Goal: Check status: Check status

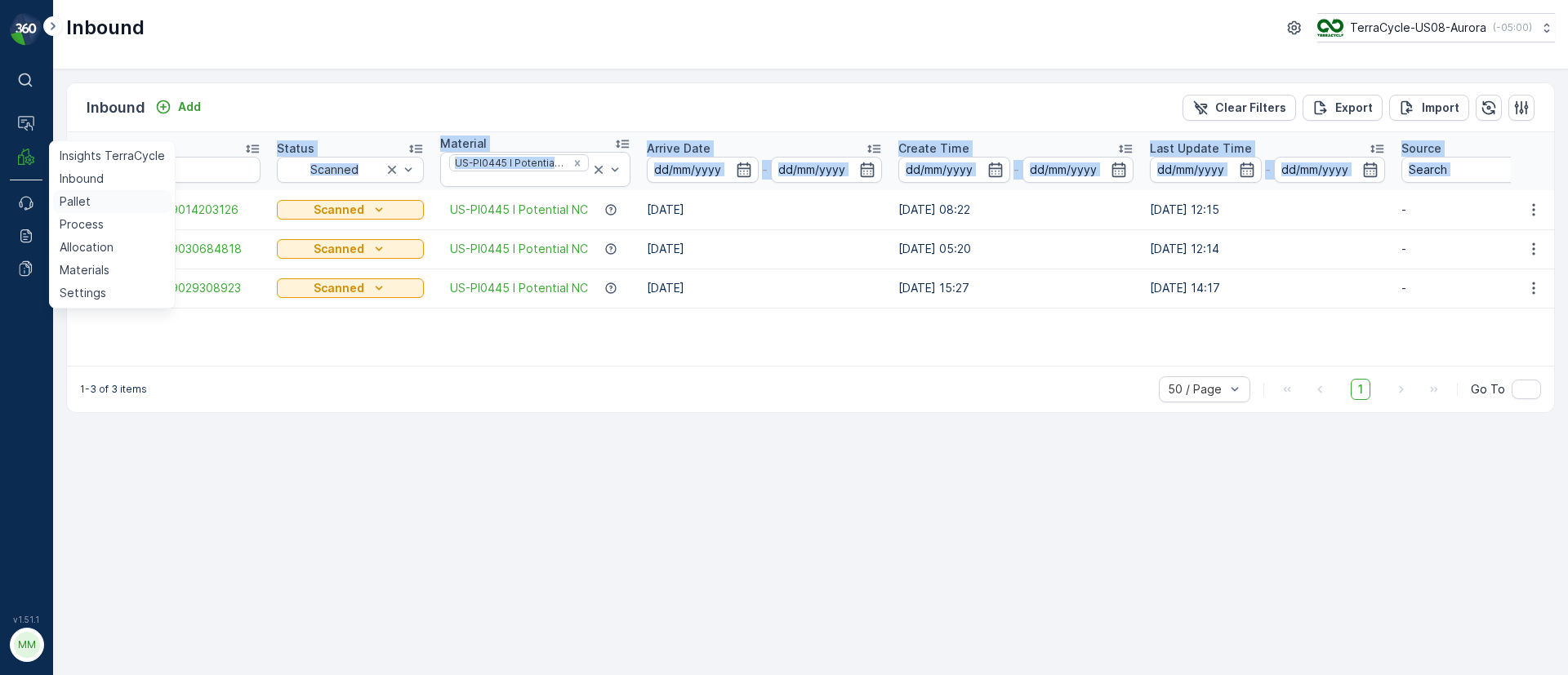
click at [87, 207] on p "Pallet" at bounding box center [75, 201] width 31 height 16
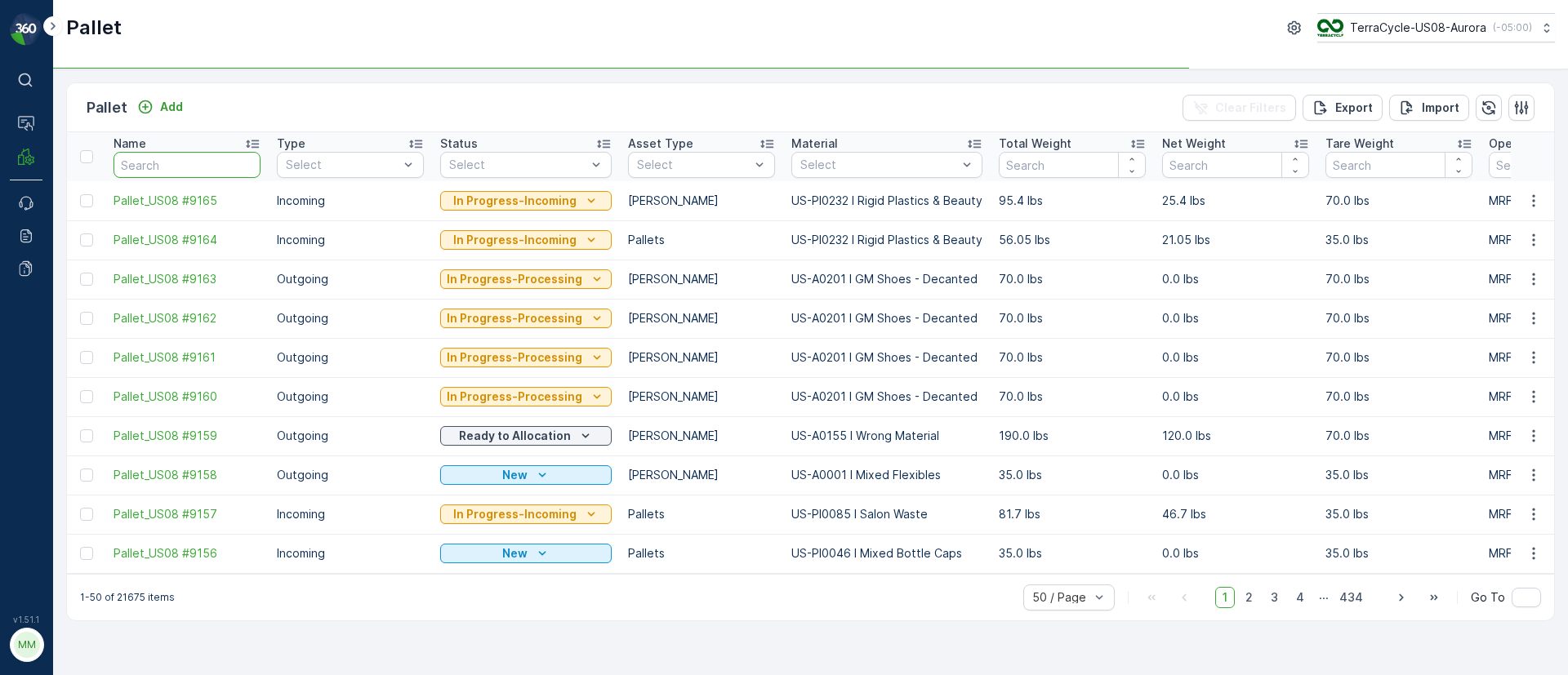
click at [176, 158] on input "text" at bounding box center [187, 165] width 147 height 27
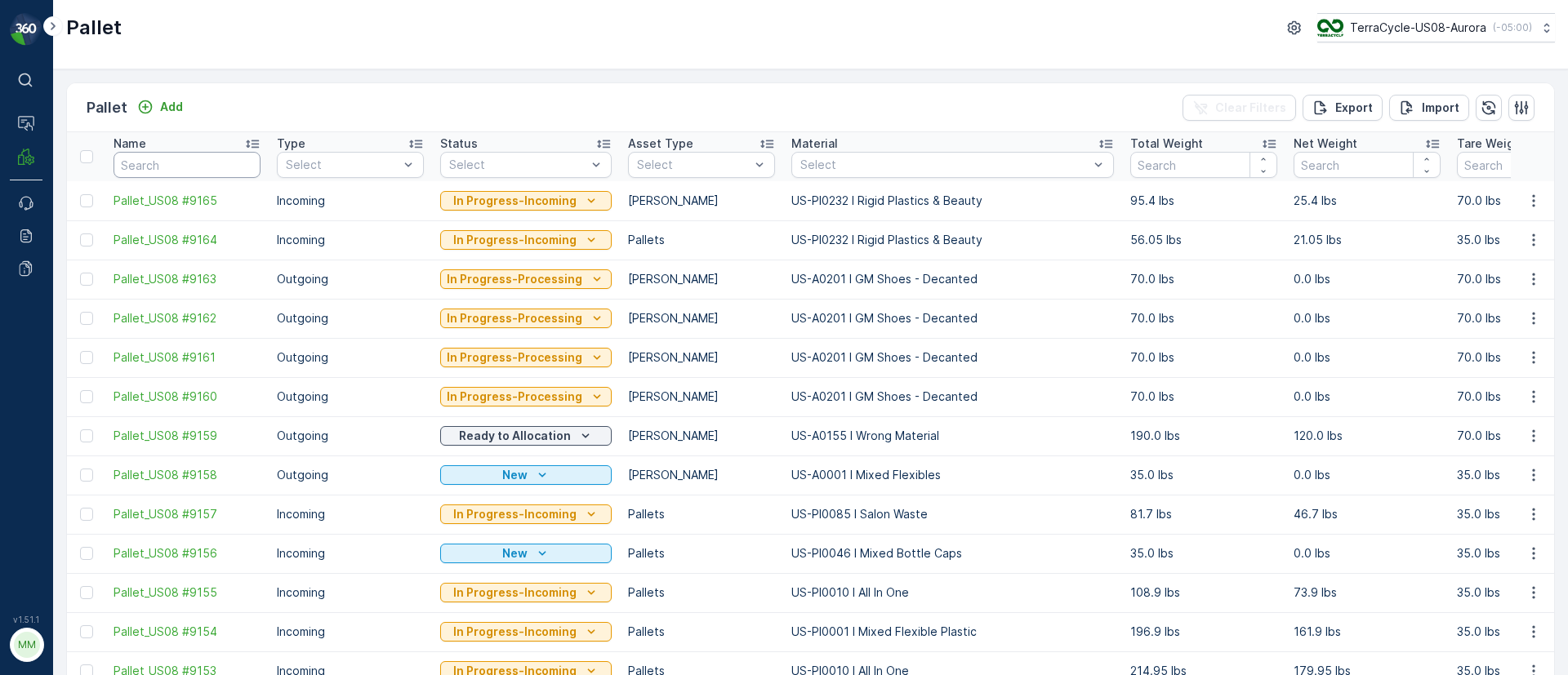
drag, startPoint x: 212, startPoint y: 170, endPoint x: 230, endPoint y: 140, distance: 35.0
click at [220, 145] on th "Name" at bounding box center [187, 157] width 163 height 49
type input "mixed paper"
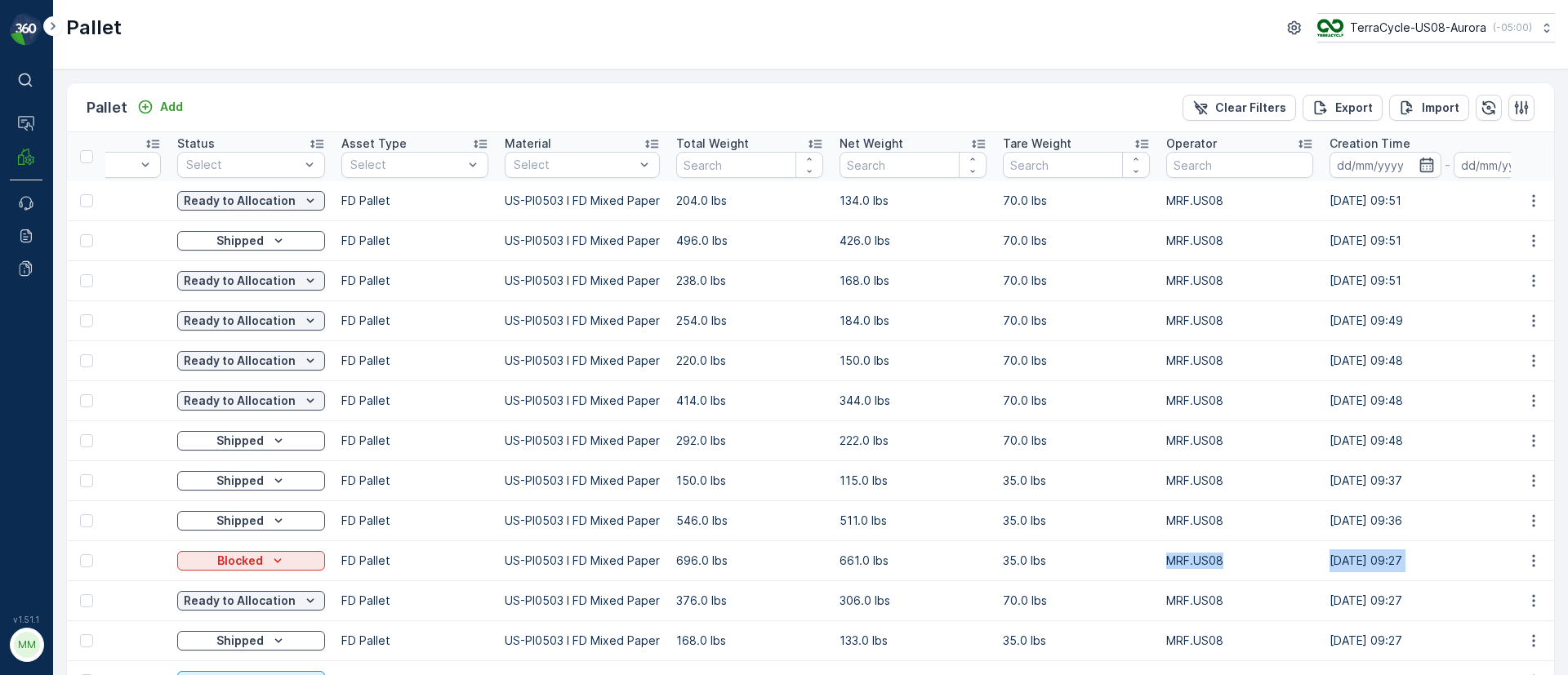
drag, startPoint x: 1345, startPoint y: 569, endPoint x: 1563, endPoint y: 557, distance: 218.3
click at [1563, 557] on div "Pallet Add Clear Filters Export Import Name mixed paper Type Select Status Sele…" at bounding box center [811, 373] width 1515 height 606
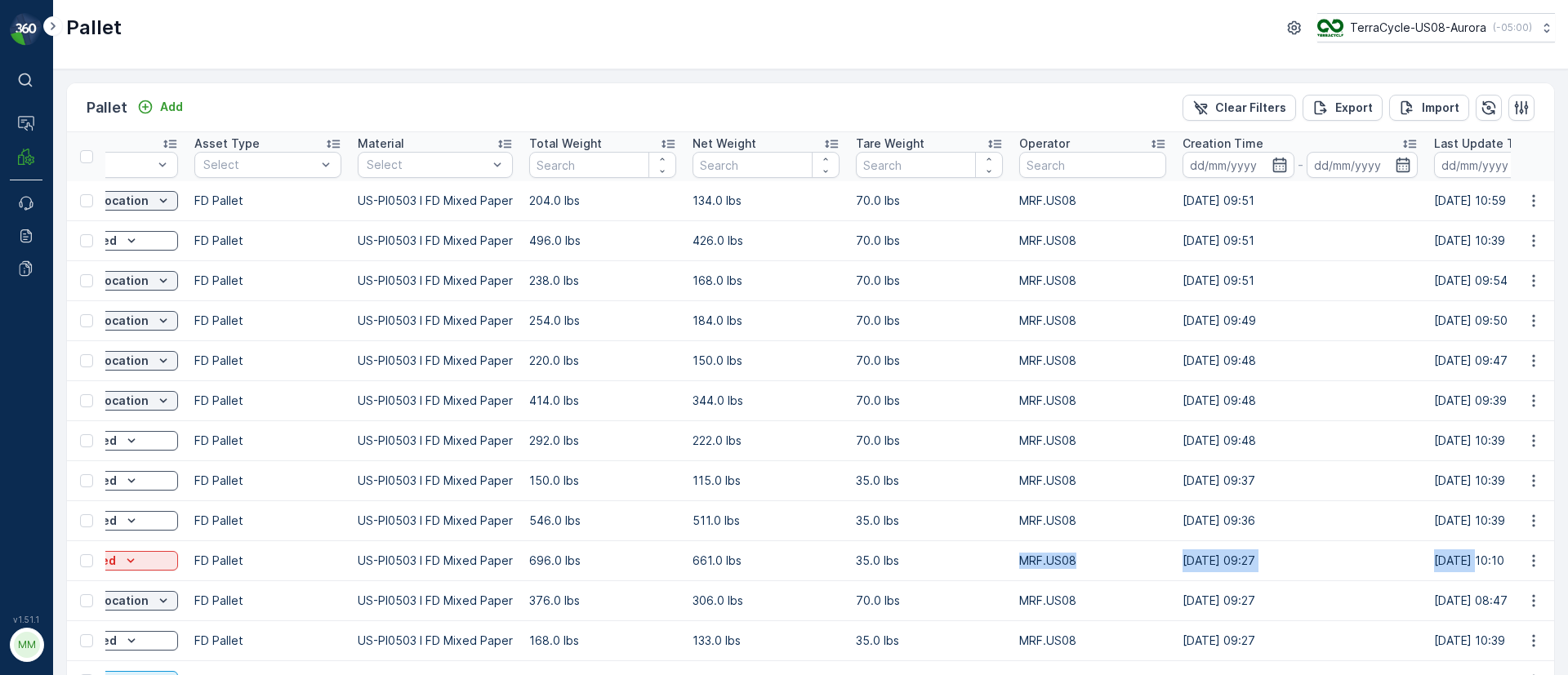
click at [1350, 557] on td "[DATE] 09:27" at bounding box center [1300, 561] width 252 height 40
drag, startPoint x: 1384, startPoint y: 546, endPoint x: 1405, endPoint y: 554, distance: 22.5
click at [1402, 555] on td "[DATE] 09:27" at bounding box center [1300, 561] width 252 height 40
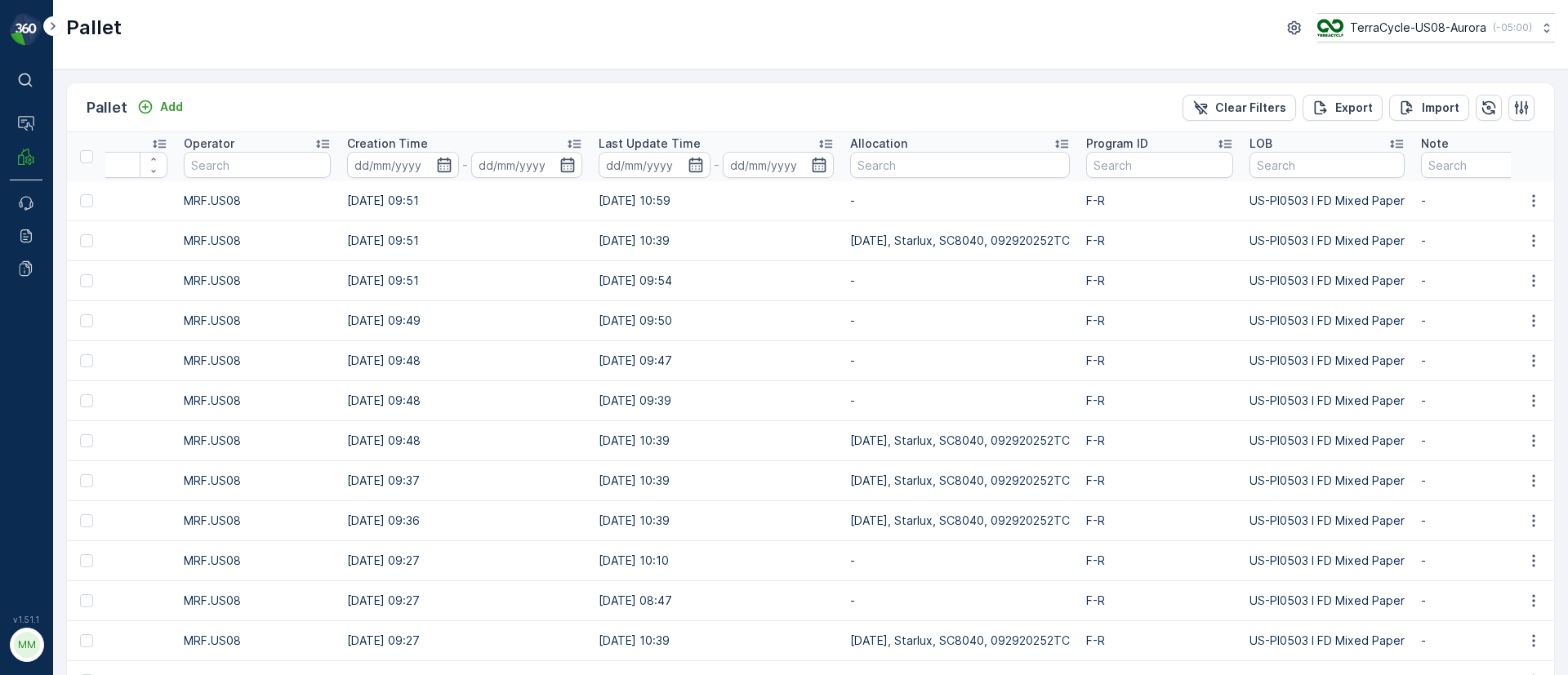
scroll to position [0, 1486]
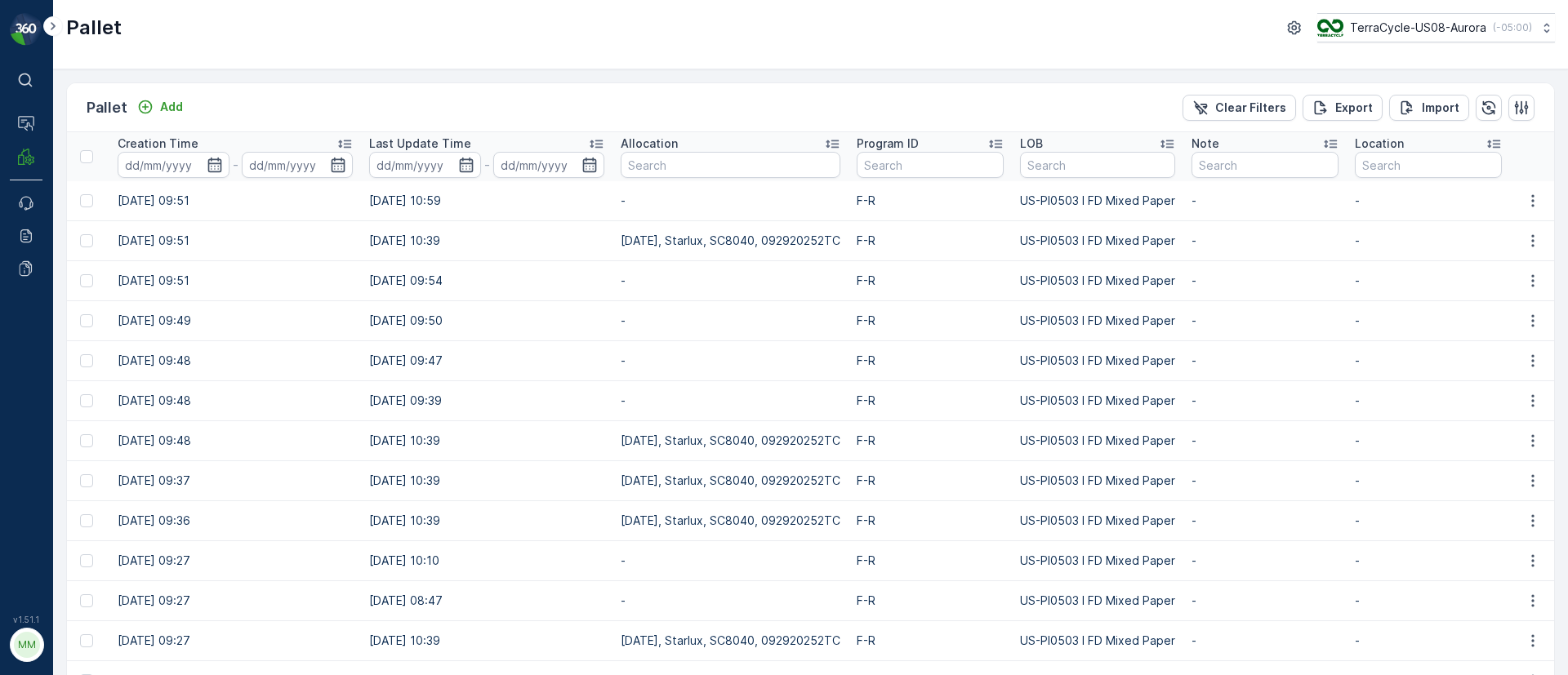
drag, startPoint x: 1409, startPoint y: 558, endPoint x: 1639, endPoint y: 576, distance: 230.7
click at [1567, 576] on html "⌘B Operations MRF Events Reports Documents v 1.51.1 MM MRF.US08 Pallet TerraCyc…" at bounding box center [784, 337] width 1568 height 675
click at [1424, 551] on td "-" at bounding box center [1428, 561] width 163 height 40
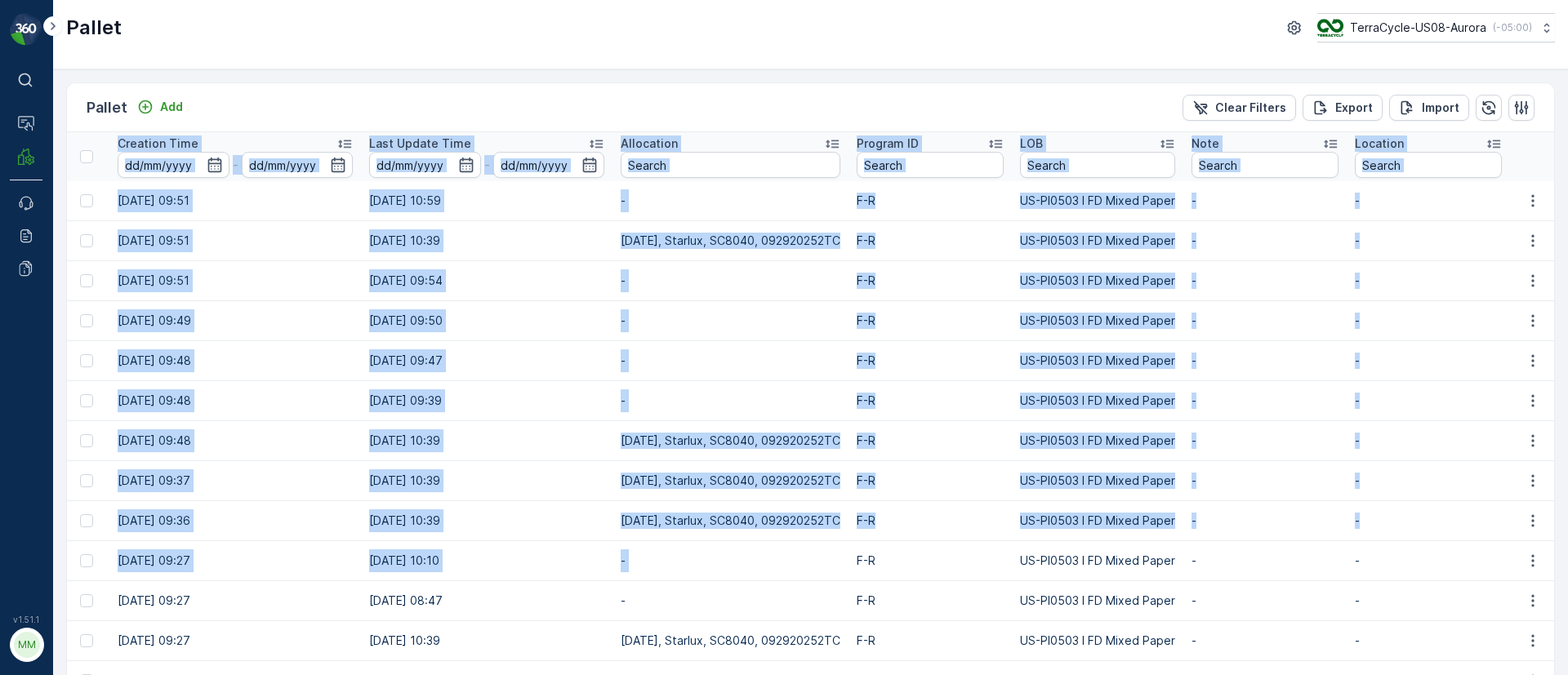
drag, startPoint x: 909, startPoint y: 559, endPoint x: 1624, endPoint y: 570, distance: 715.1
click at [1567, 570] on html "⌘B Operations MRF Events Reports Documents v 1.51.1 MM MRF.US08 Pallet TerraCyc…" at bounding box center [784, 337] width 1568 height 675
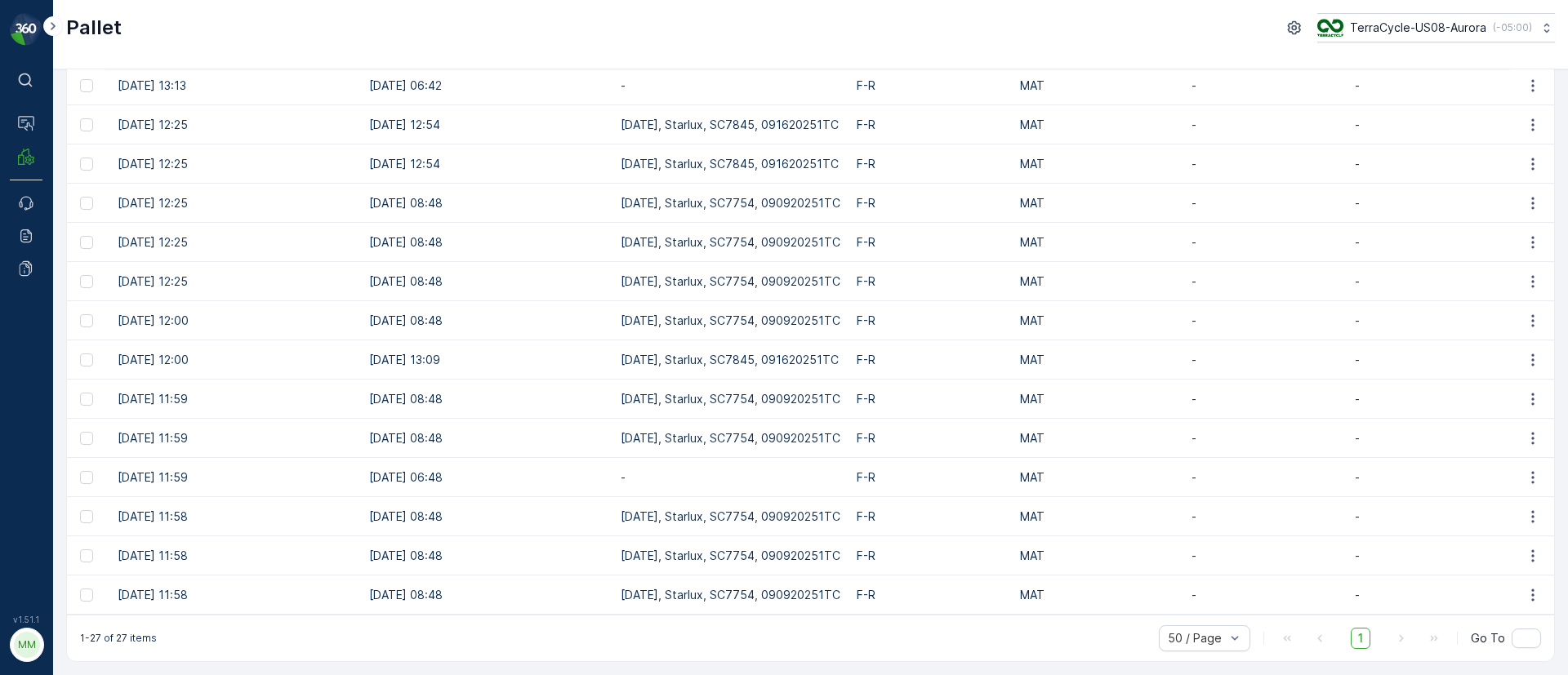
scroll to position [0, 188]
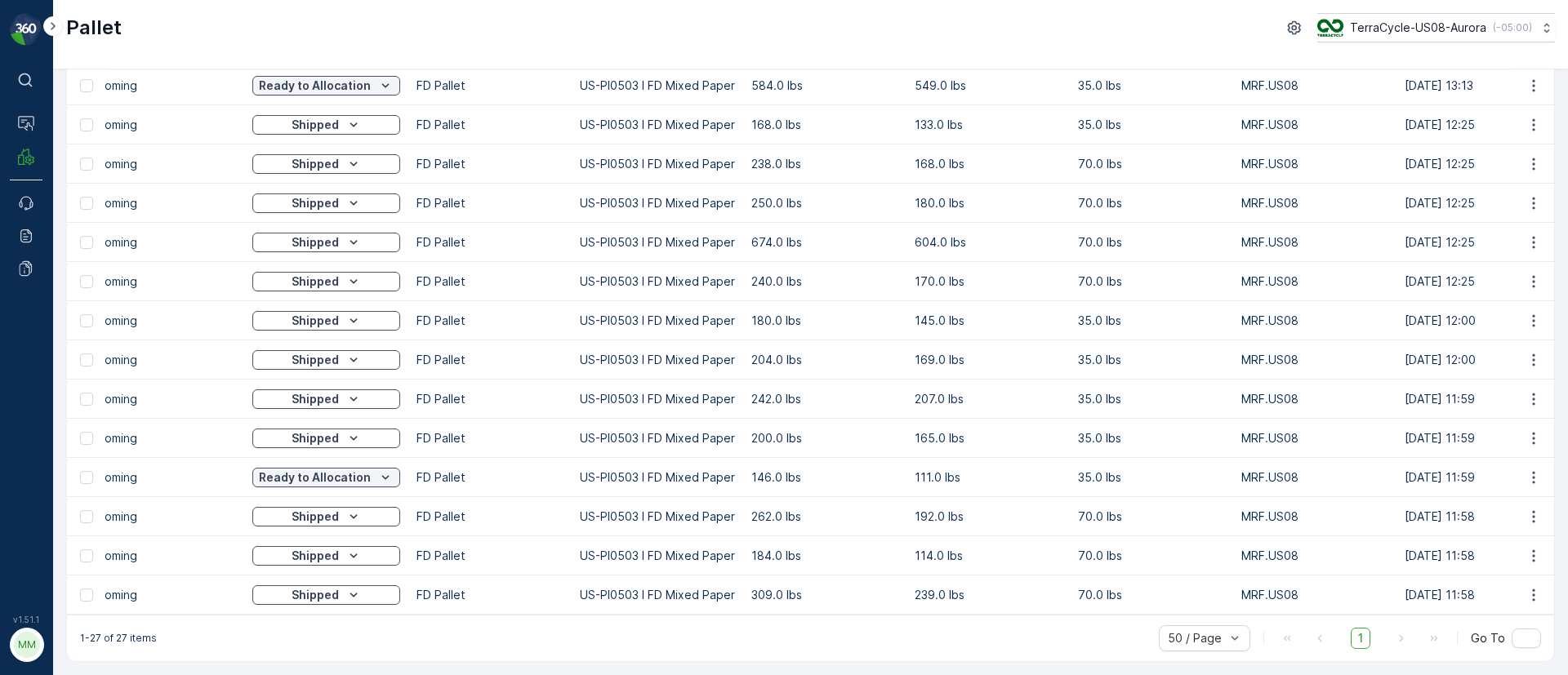
drag, startPoint x: 350, startPoint y: 615, endPoint x: 82, endPoint y: 603, distance: 268.3
click at [82, 603] on div "Pallet Add Clear Filters Export Import Name mixed paper Type Select Status Sele…" at bounding box center [811, 55] width 1489 height 1214
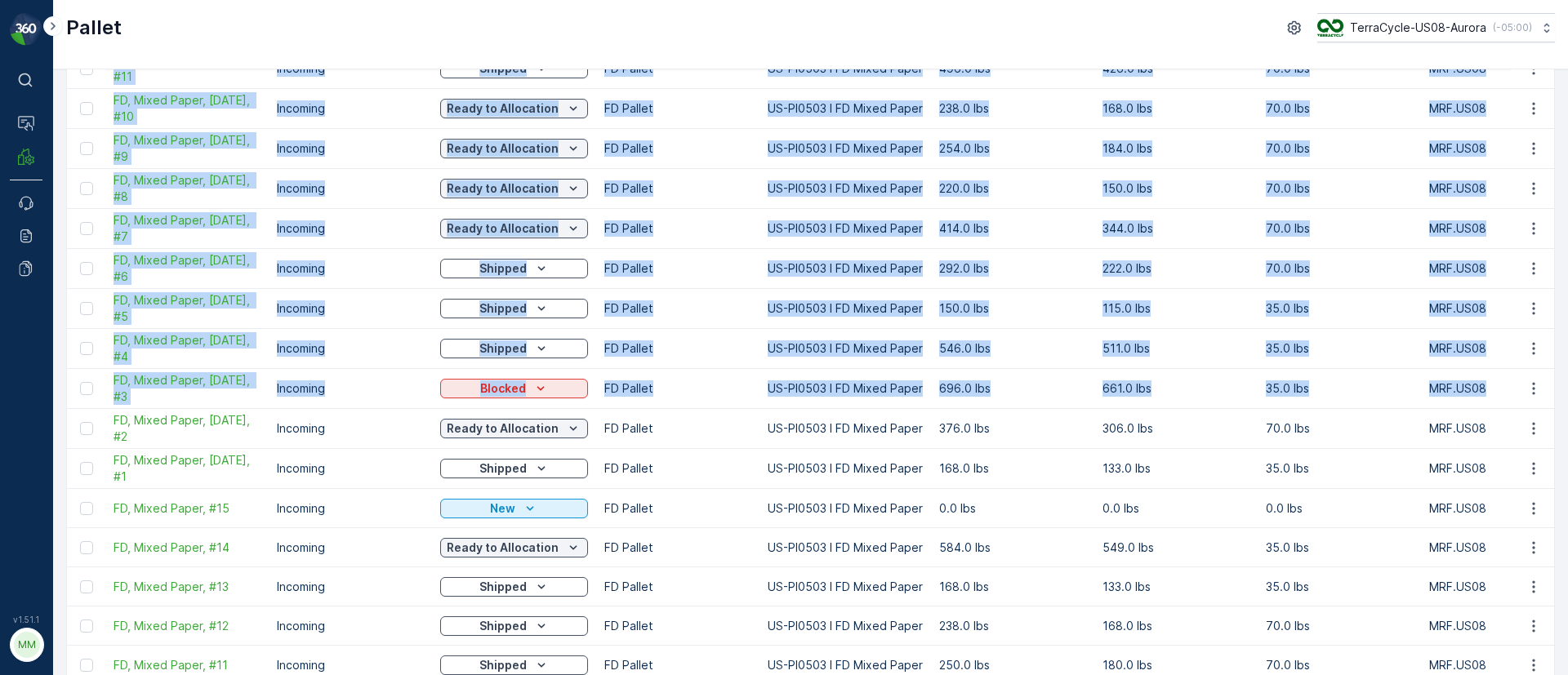
scroll to position [153, 0]
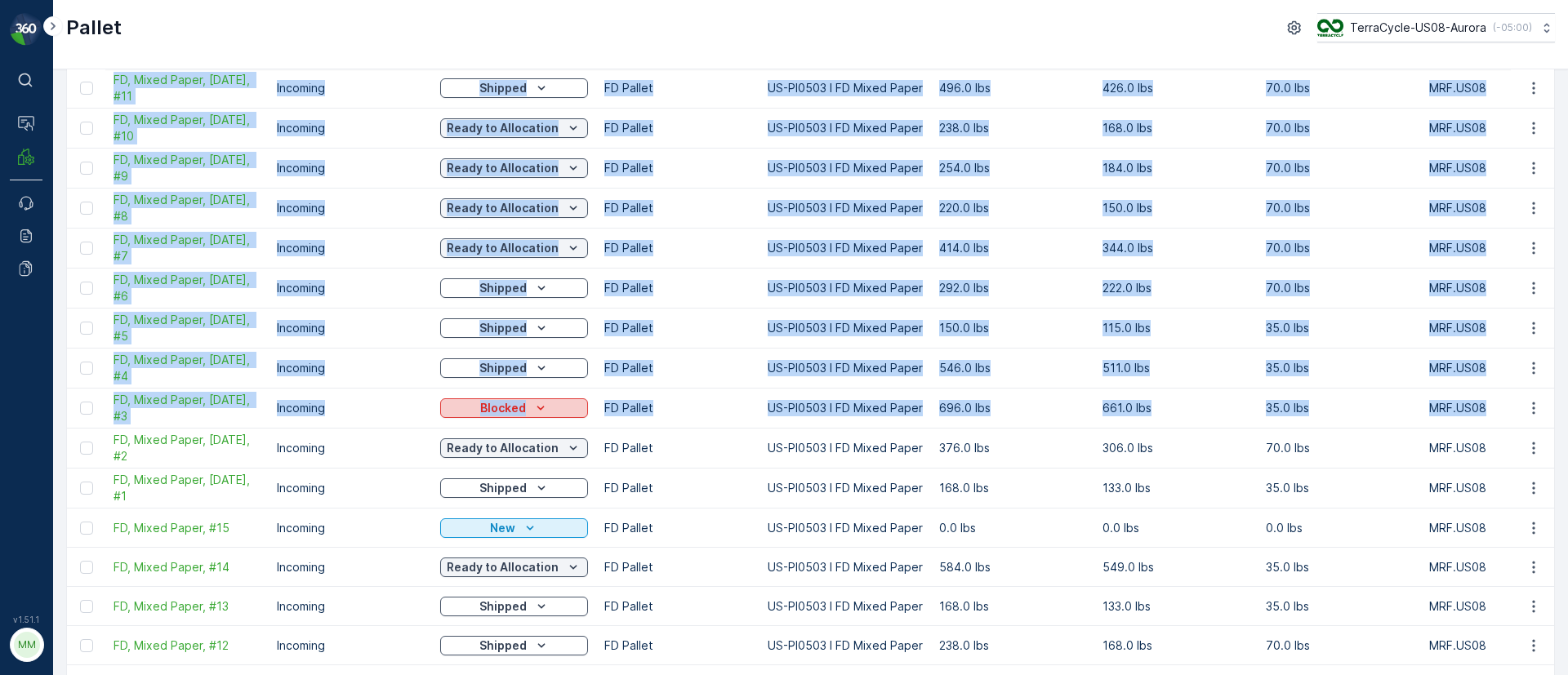
click at [542, 403] on icon "Blocked" at bounding box center [540, 408] width 16 height 16
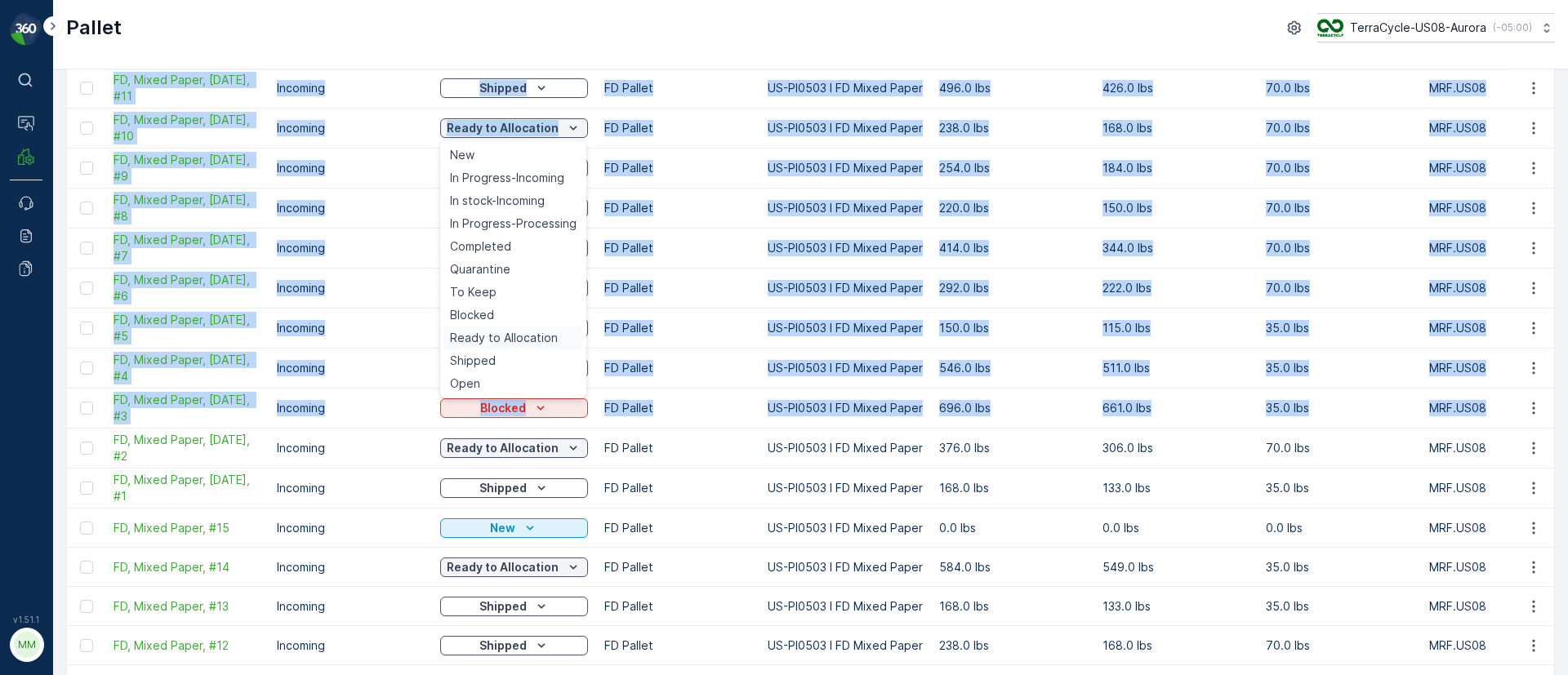
click at [539, 339] on span "Ready to Allocation" at bounding box center [504, 338] width 108 height 16
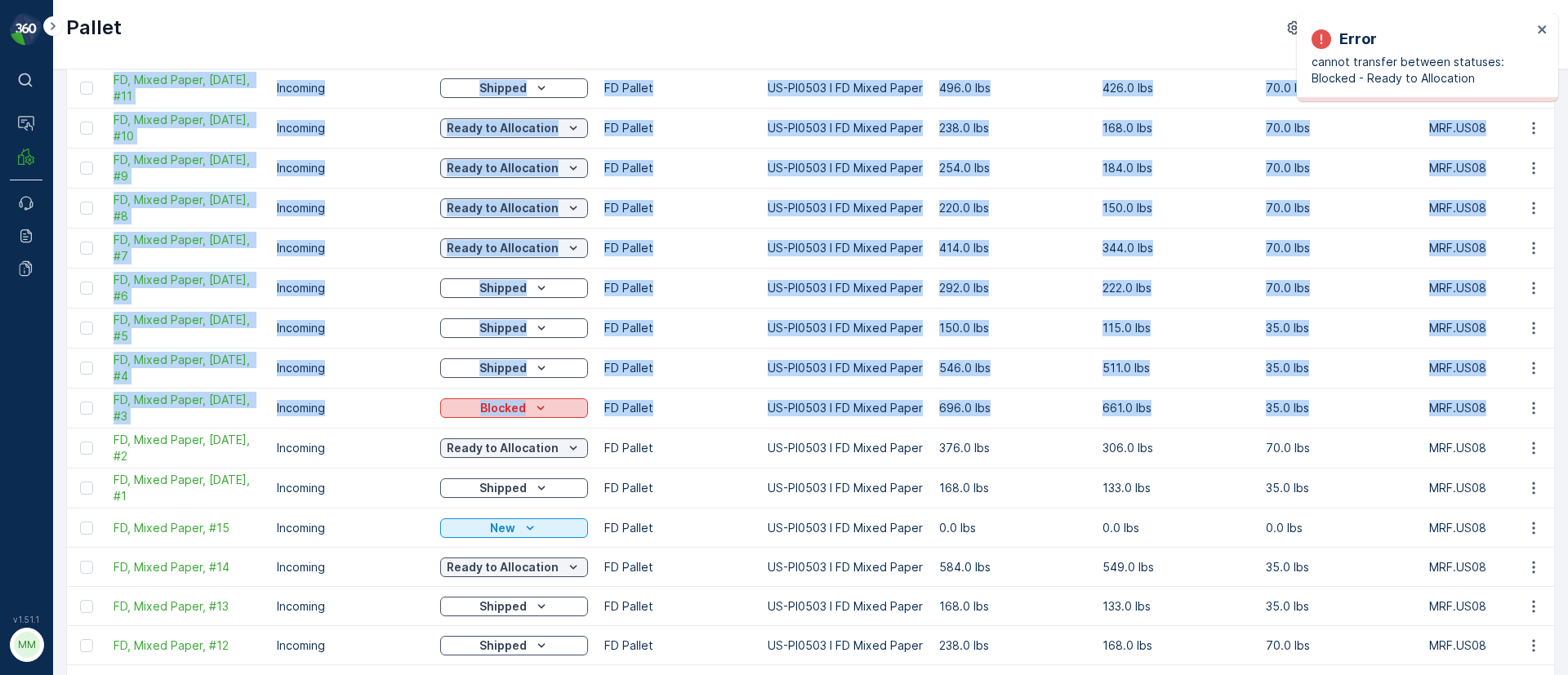
click at [512, 415] on p "Blocked" at bounding box center [503, 408] width 46 height 16
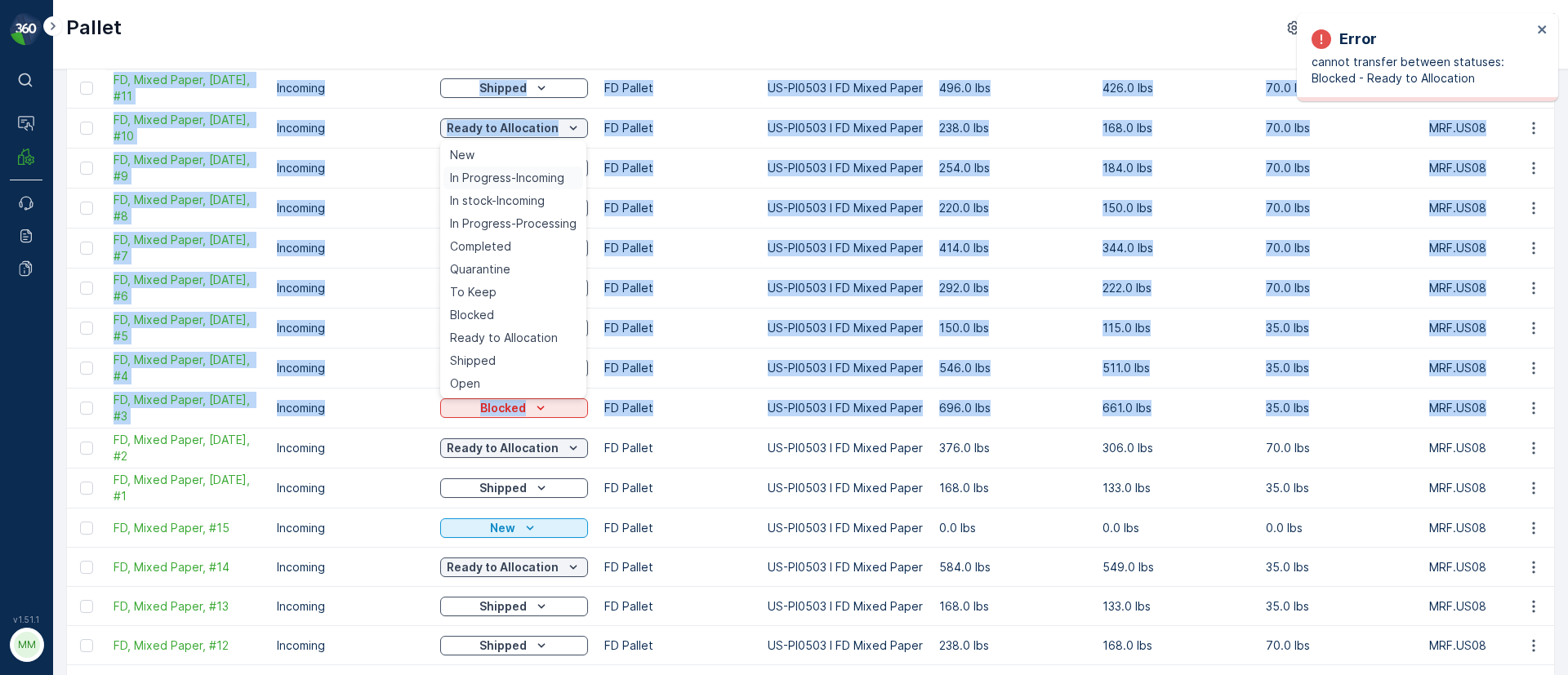
click at [482, 182] on span "In Progress-Incoming" at bounding box center [506, 178] width 114 height 16
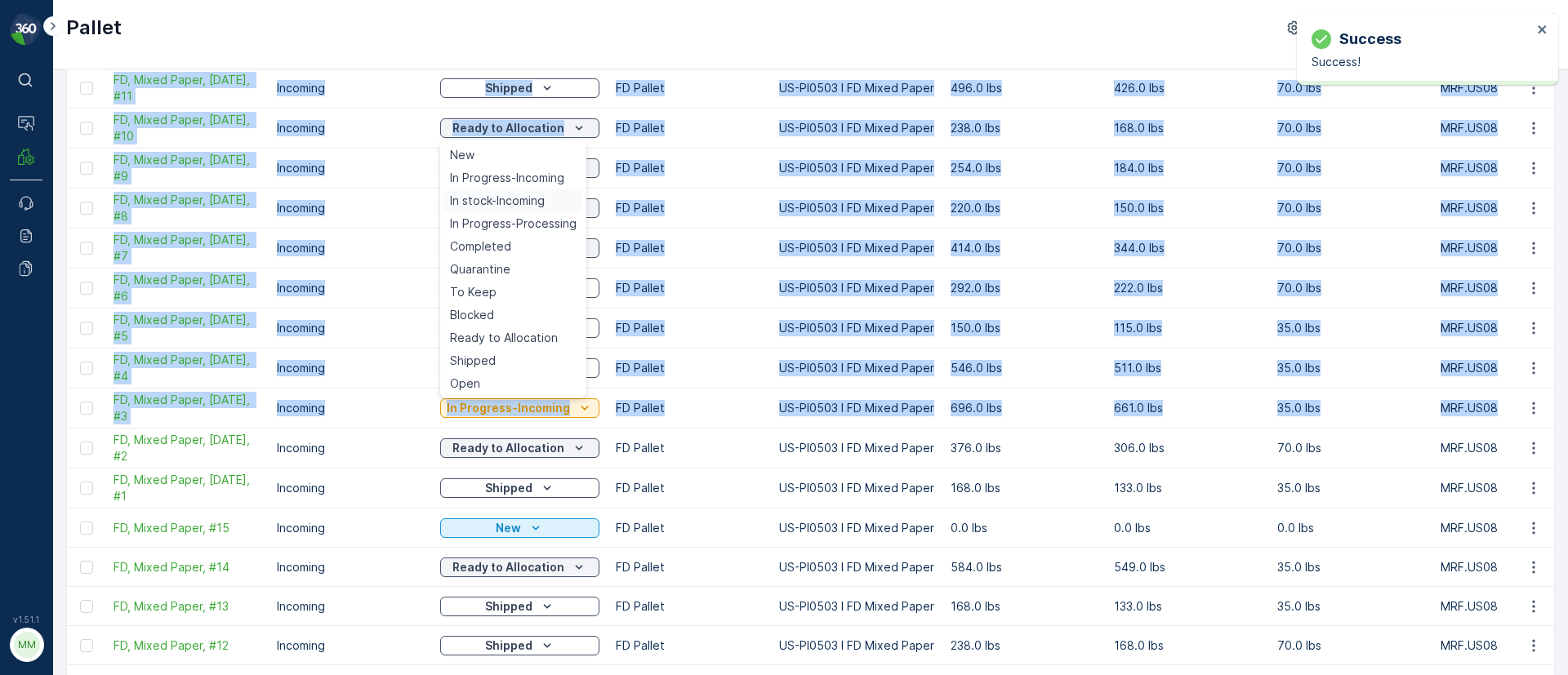
click at [495, 207] on span "In stock-Incoming" at bounding box center [496, 201] width 94 height 16
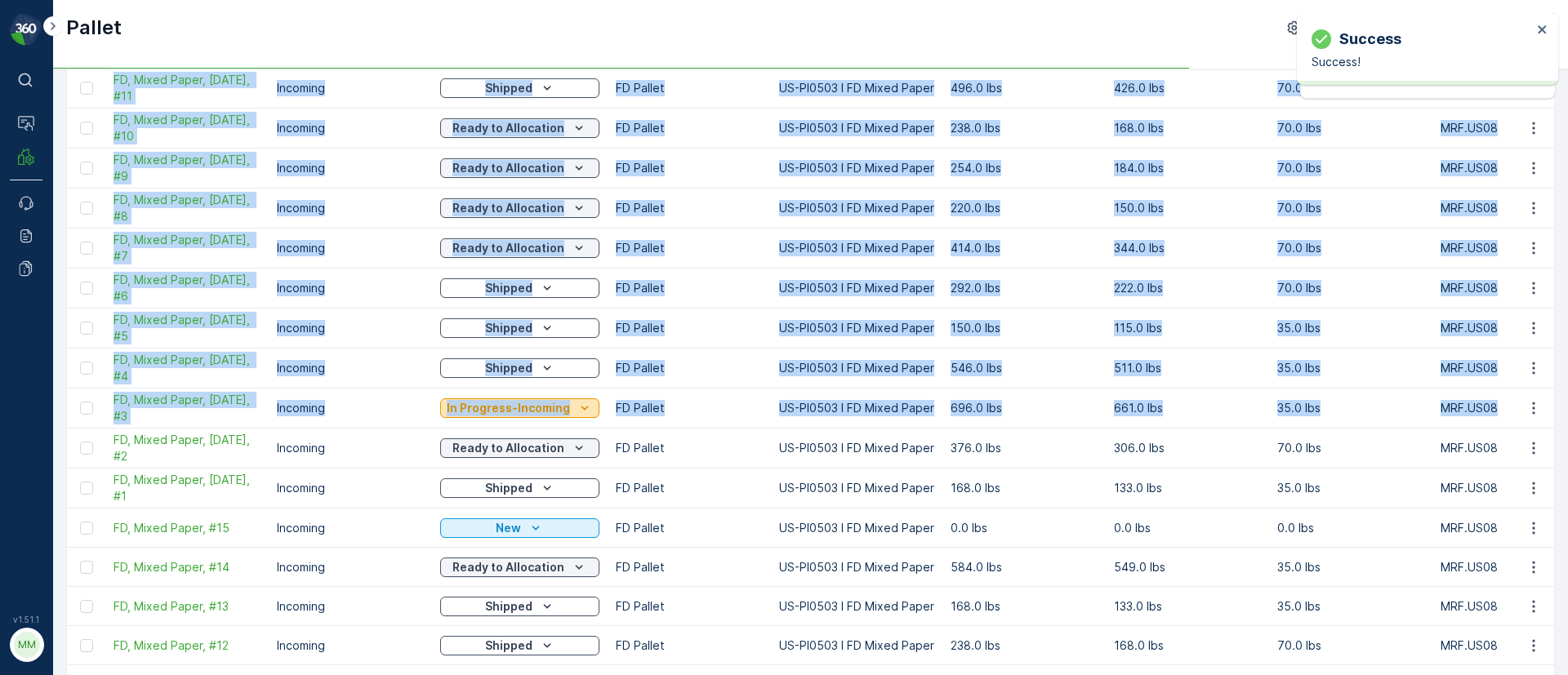
click at [497, 400] on p "In Progress-Incoming" at bounding box center [508, 408] width 124 height 16
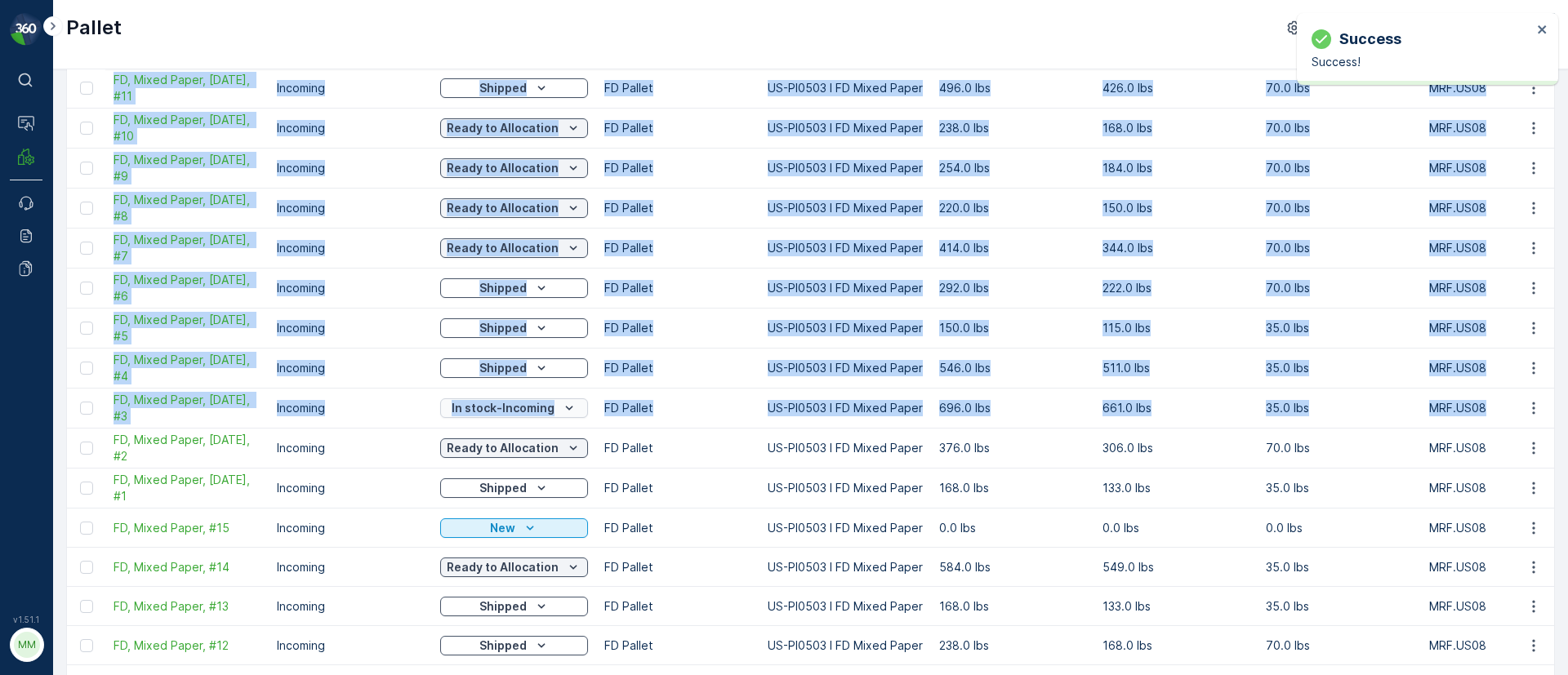
click at [509, 413] on p "In stock-Incoming" at bounding box center [503, 408] width 103 height 16
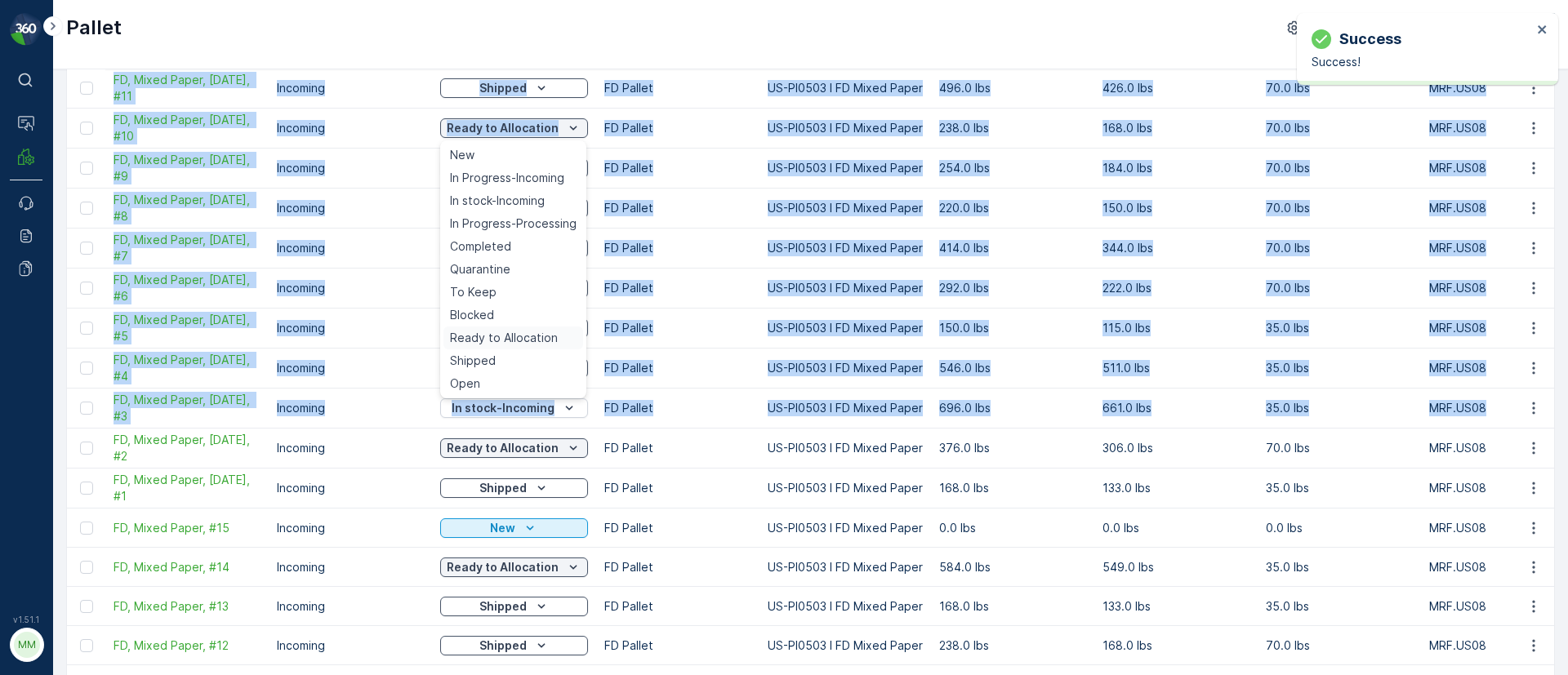
click at [494, 337] on span "Ready to Allocation" at bounding box center [504, 338] width 108 height 16
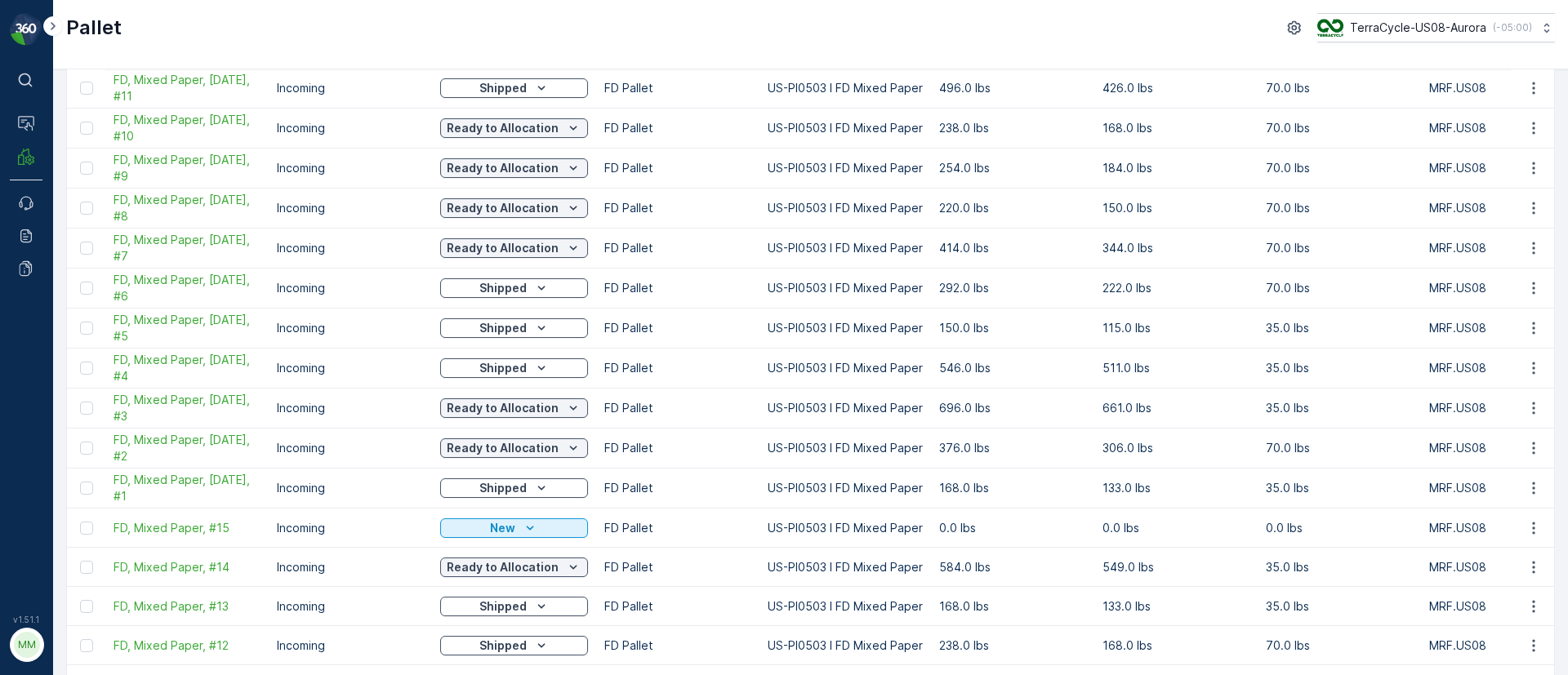
click at [391, 331] on p "Incoming" at bounding box center [350, 329] width 147 height 16
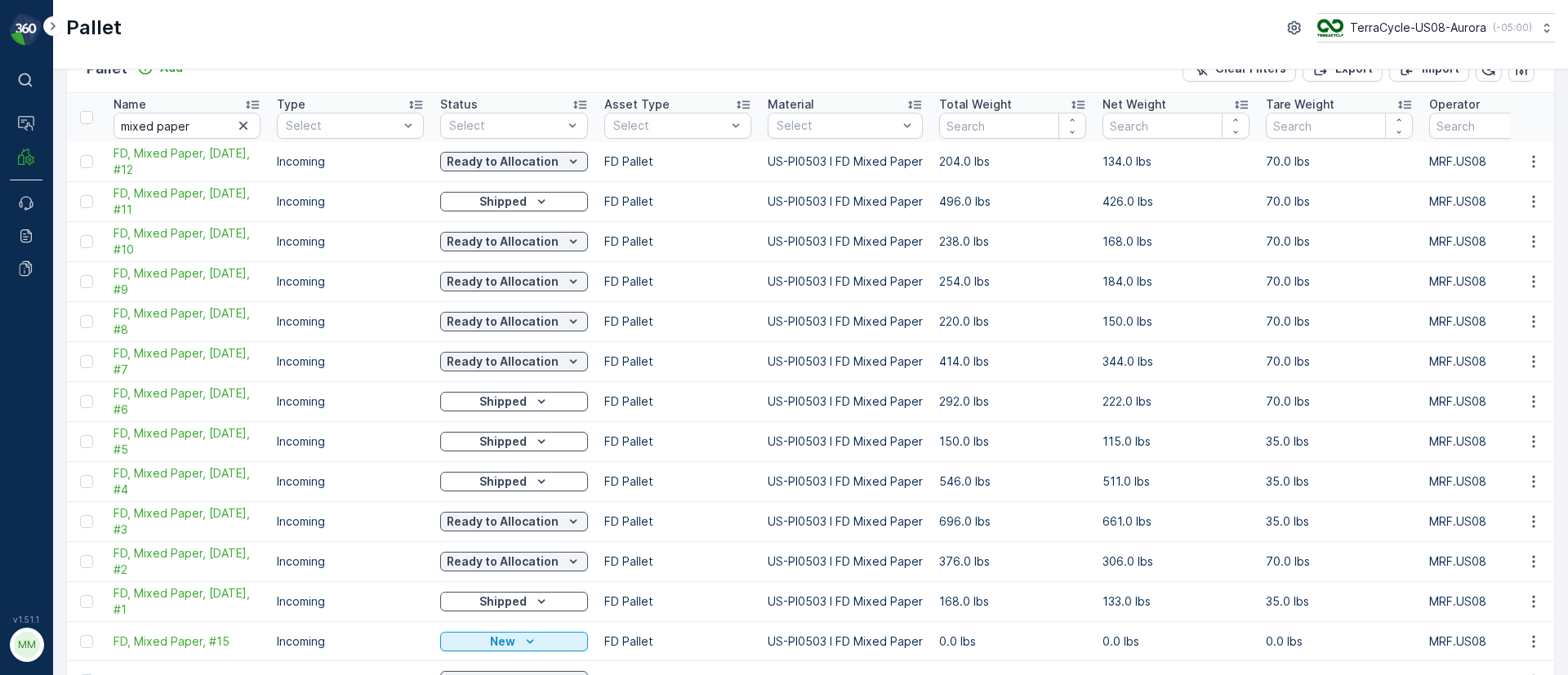
scroll to position [0, 0]
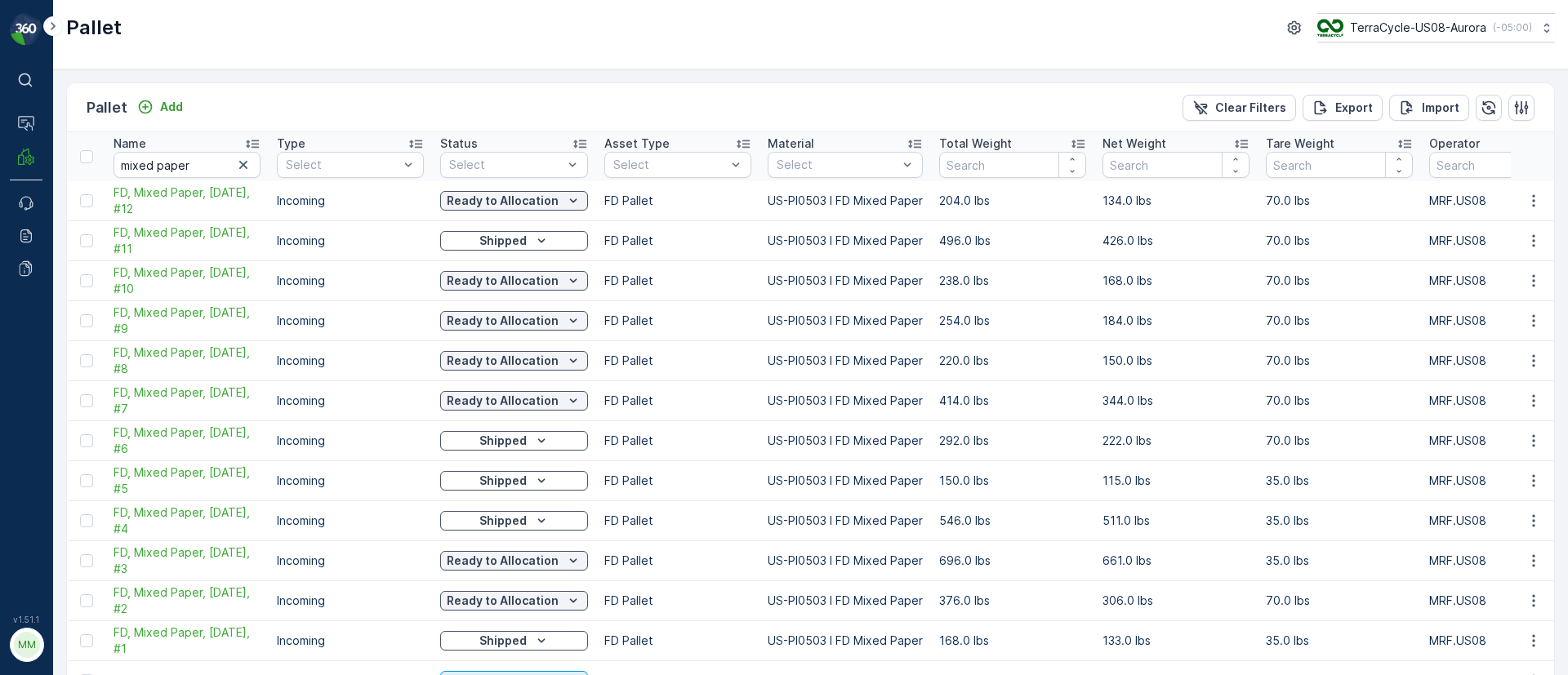
click at [245, 158] on icon "button" at bounding box center [244, 165] width 16 height 16
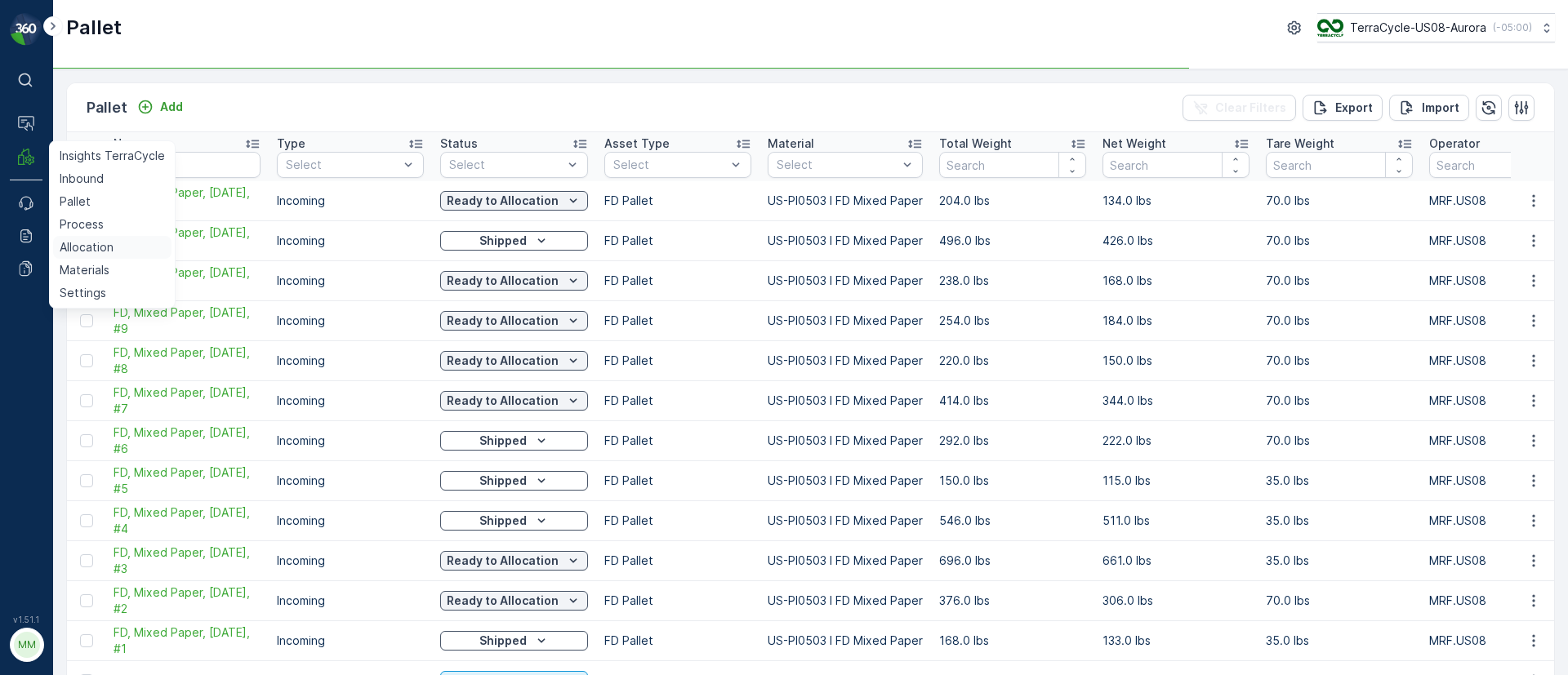
click at [87, 245] on p "Allocation" at bounding box center [86, 247] width 54 height 16
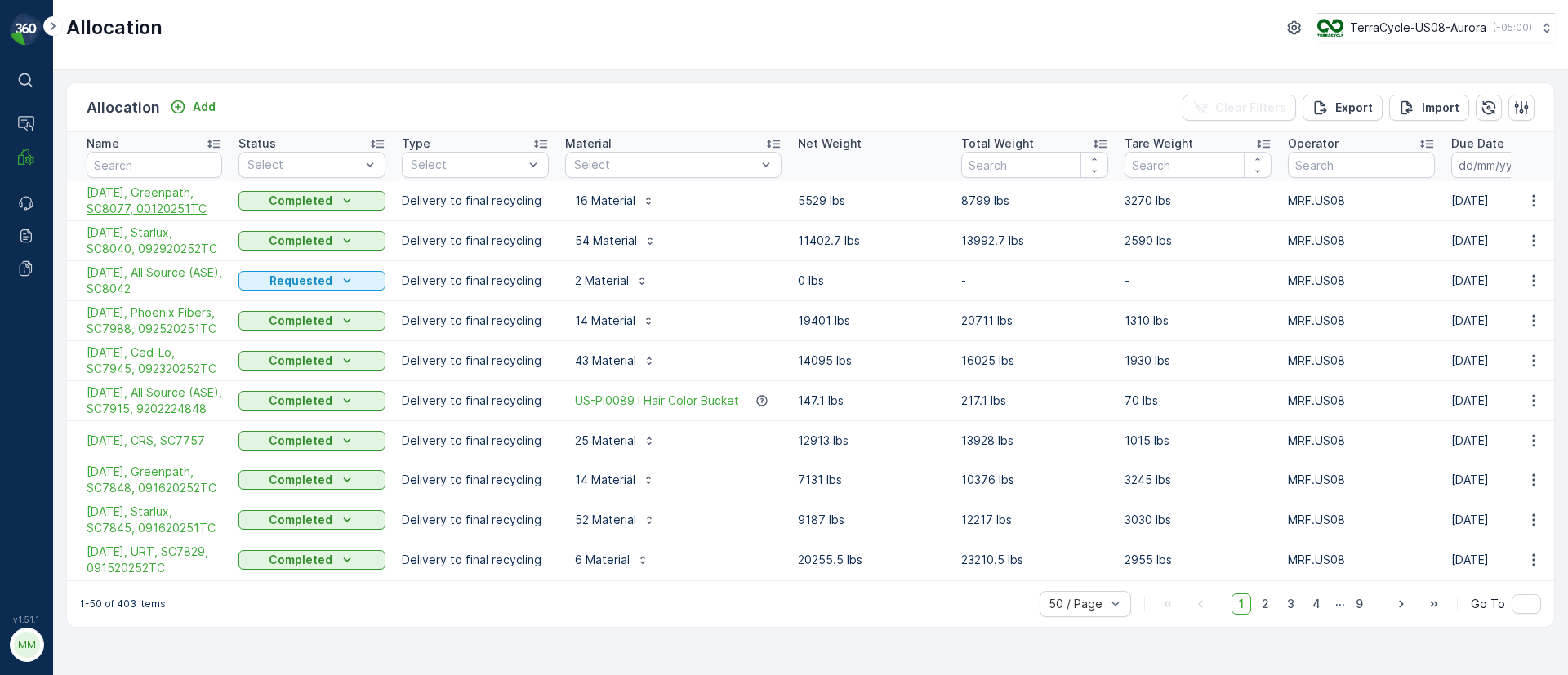
click at [136, 189] on span "[DATE], Greenpath, SC8077, 00120251TC" at bounding box center [155, 201] width 136 height 33
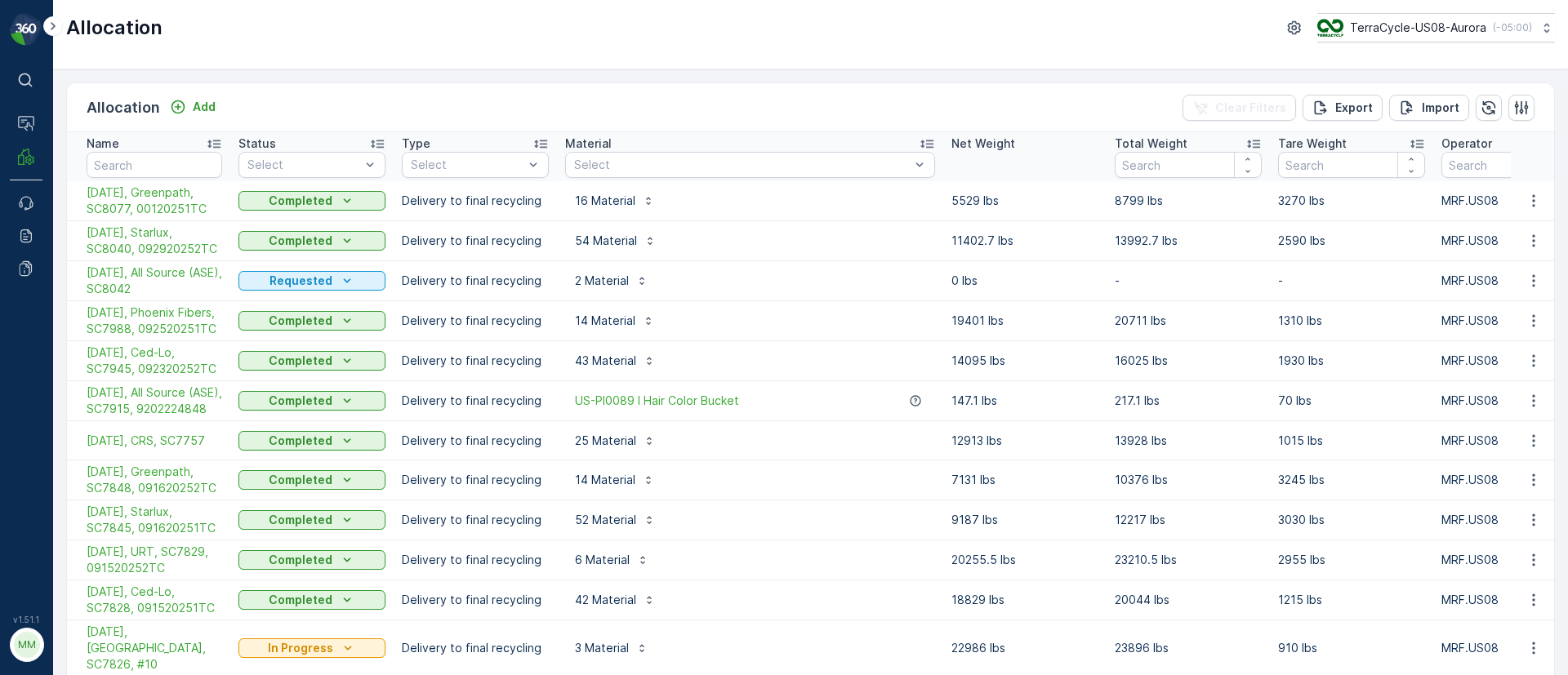
drag, startPoint x: 76, startPoint y: 231, endPoint x: 229, endPoint y: 245, distance: 153.6
click at [229, 245] on td "[DATE], Starlux, SC8040, 092920252TC" at bounding box center [148, 242] width 163 height 40
copy span "[DATE], Starlux, SC8040, 092920252TC"
